Goal: Information Seeking & Learning: Find specific fact

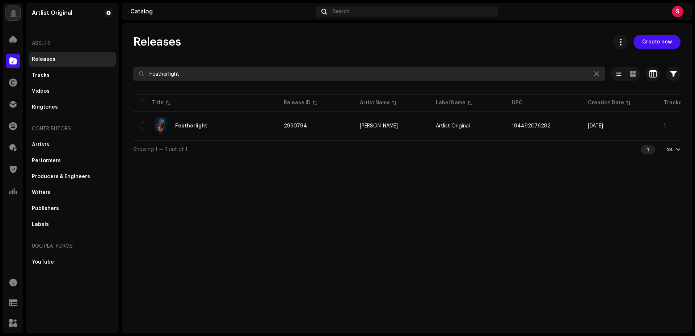
click at [212, 77] on input "Featherlight" at bounding box center [369, 74] width 472 height 14
type input "The Last Forever"
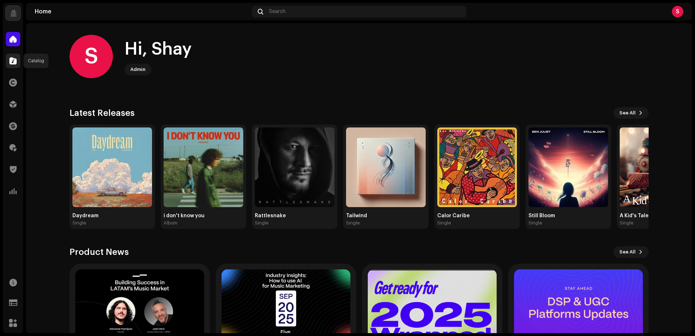
click at [13, 60] on span at bounding box center [12, 61] width 7 height 6
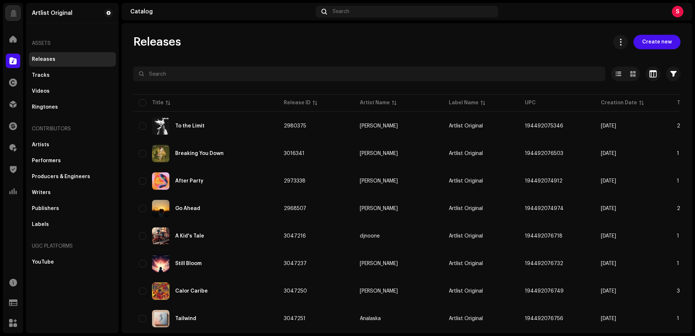
click at [345, 81] on div at bounding box center [406, 87] width 547 height 12
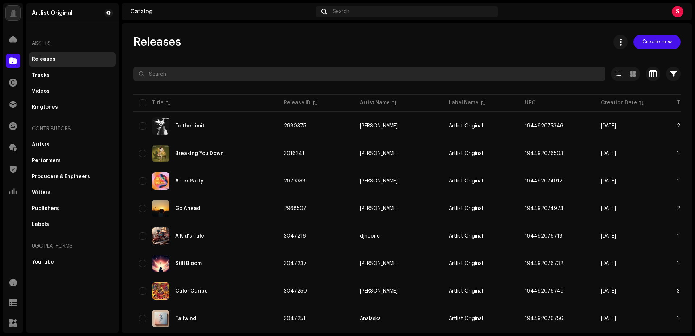
click at [176, 76] on input "text" at bounding box center [369, 74] width 472 height 14
paste input "The Last Forever"
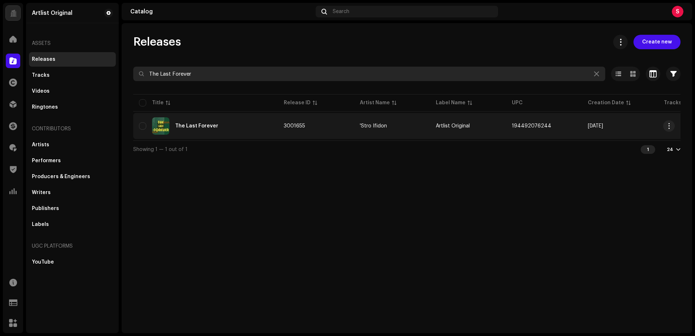
type input "The Last Forever"
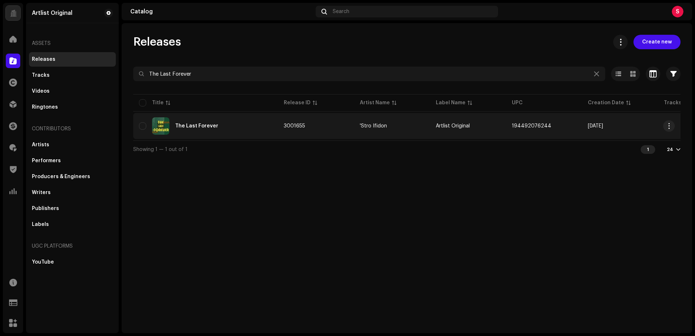
click at [193, 128] on div "The Last Forever" at bounding box center [205, 125] width 133 height 17
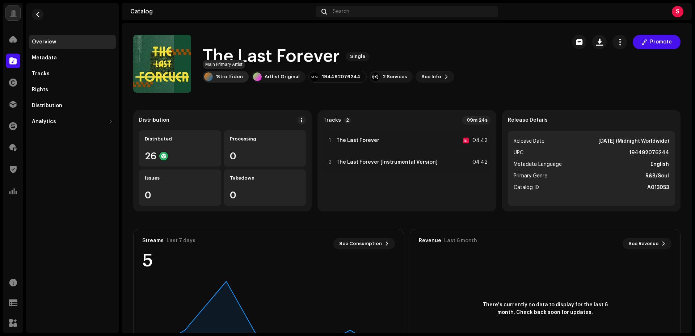
click at [225, 76] on div "'Stro Ifidon" at bounding box center [229, 77] width 27 height 6
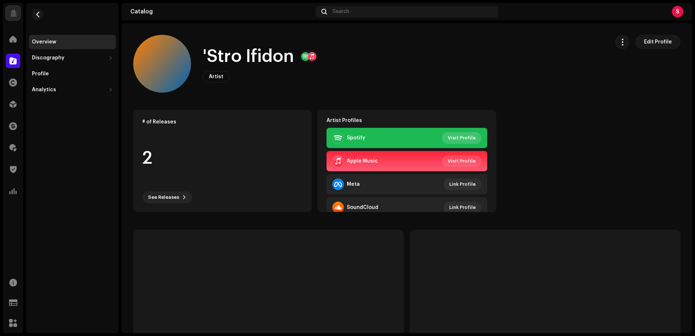
click at [458, 137] on span "Visit Profile" at bounding box center [462, 138] width 28 height 14
